Goal: Task Accomplishment & Management: Manage account settings

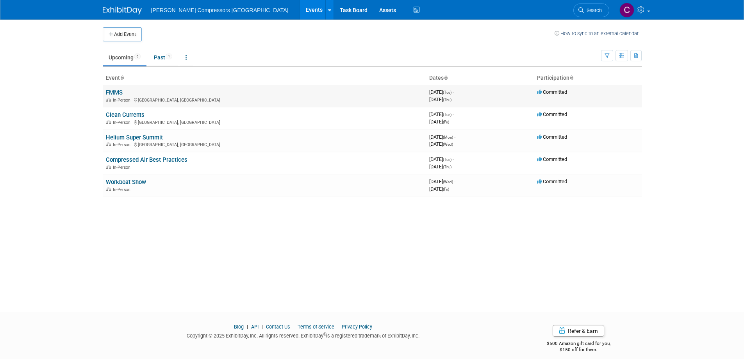
click at [113, 92] on link "FMMS" at bounding box center [114, 92] width 17 height 7
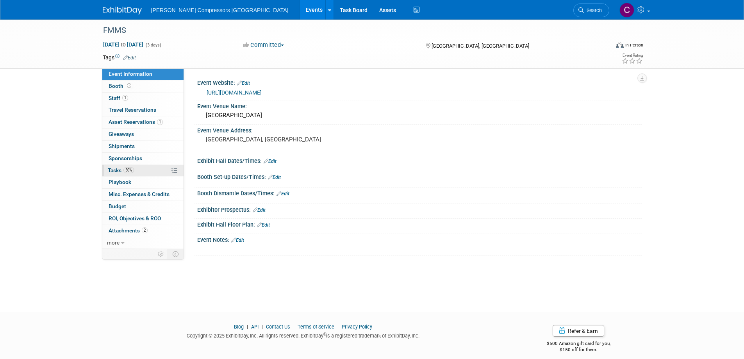
click at [130, 169] on span "50%" at bounding box center [128, 170] width 11 height 6
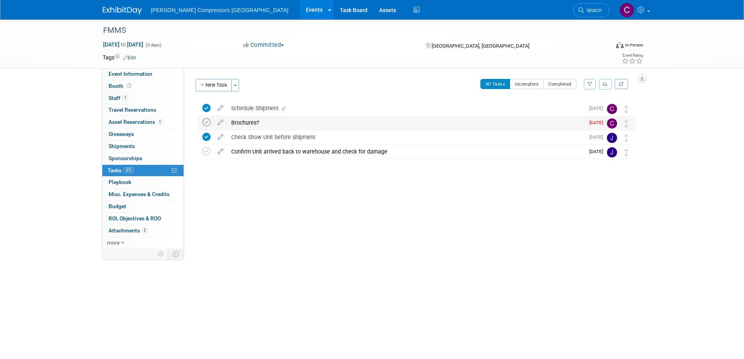
click at [207, 125] on icon at bounding box center [206, 122] width 8 height 8
